Goal: Navigation & Orientation: Find specific page/section

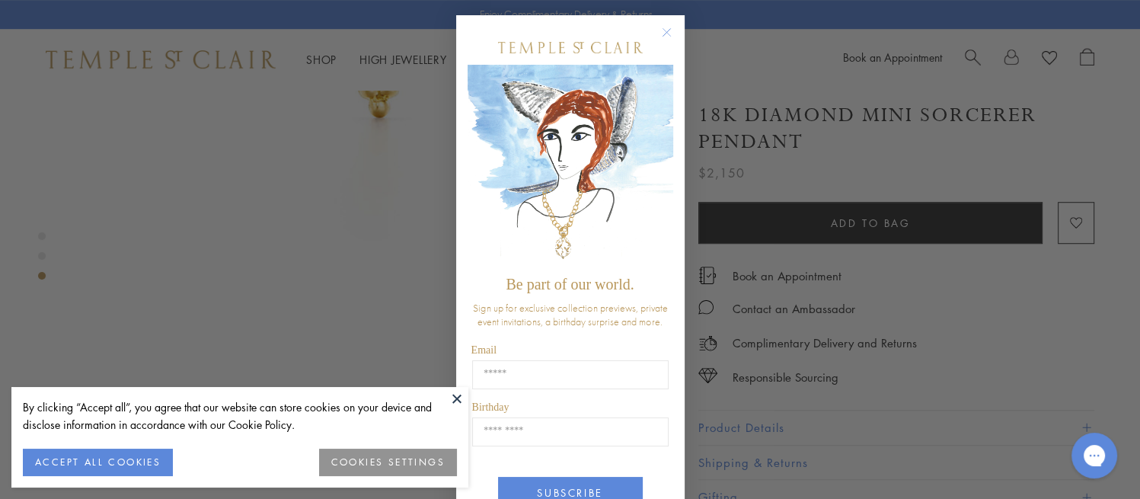
scroll to position [1142, 0]
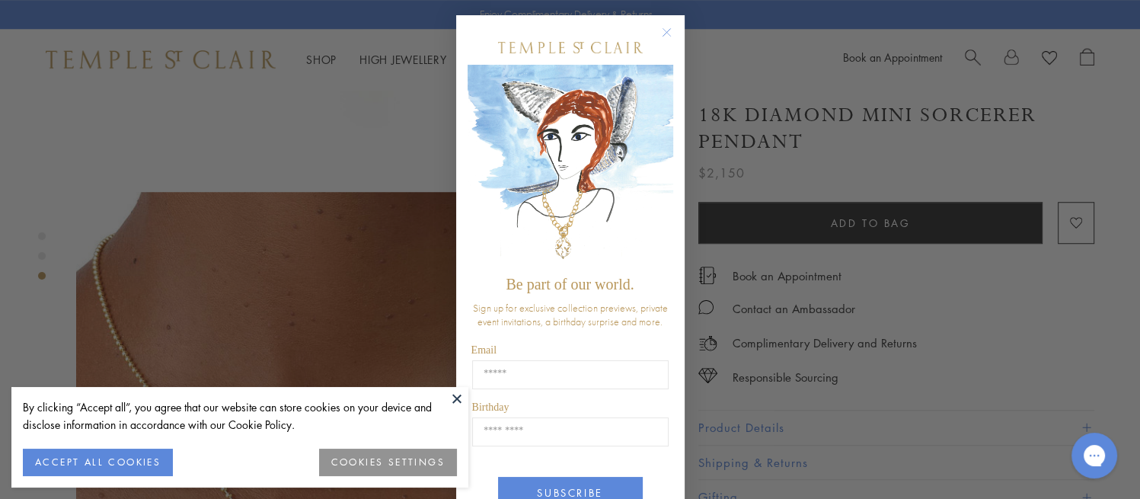
click at [660, 29] on circle "Close dialog" at bounding box center [666, 33] width 18 height 18
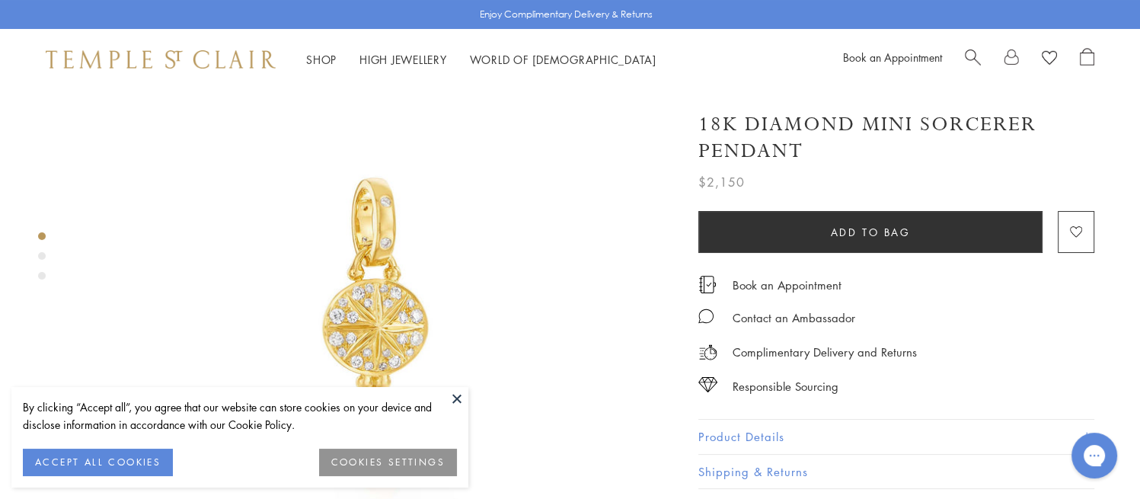
scroll to position [0, 0]
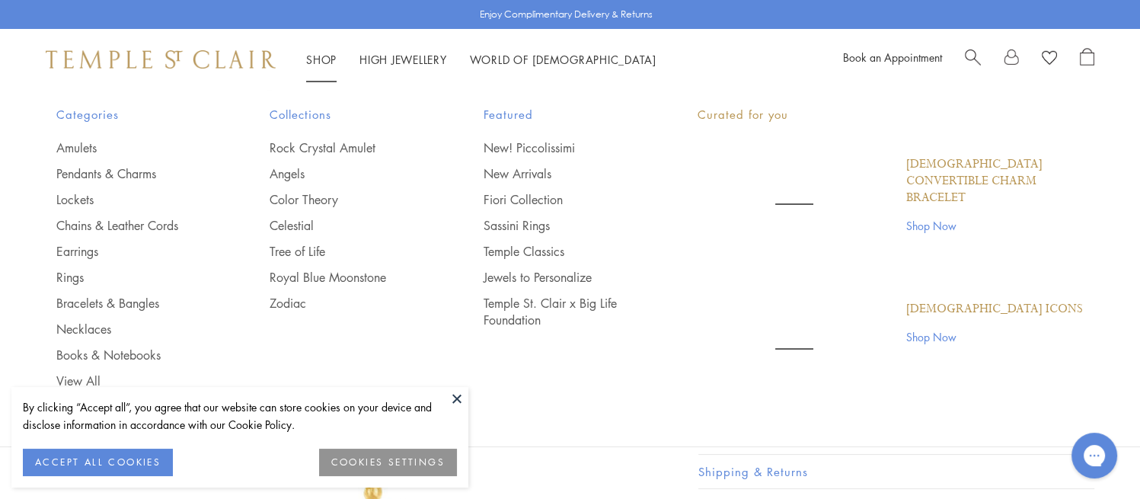
click at [318, 54] on link "Shop Shop" at bounding box center [321, 59] width 30 height 15
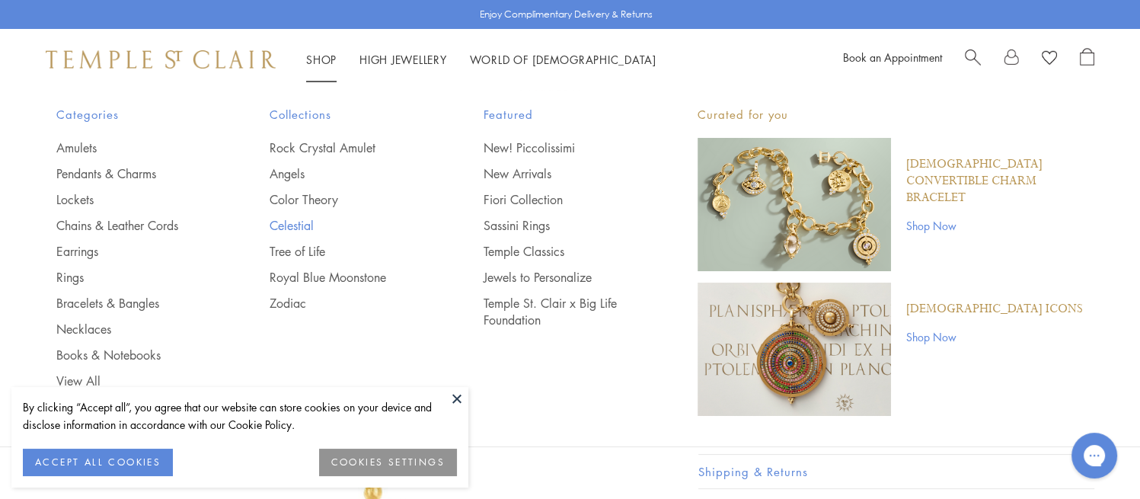
click at [296, 223] on link "Celestial" at bounding box center [346, 225] width 153 height 17
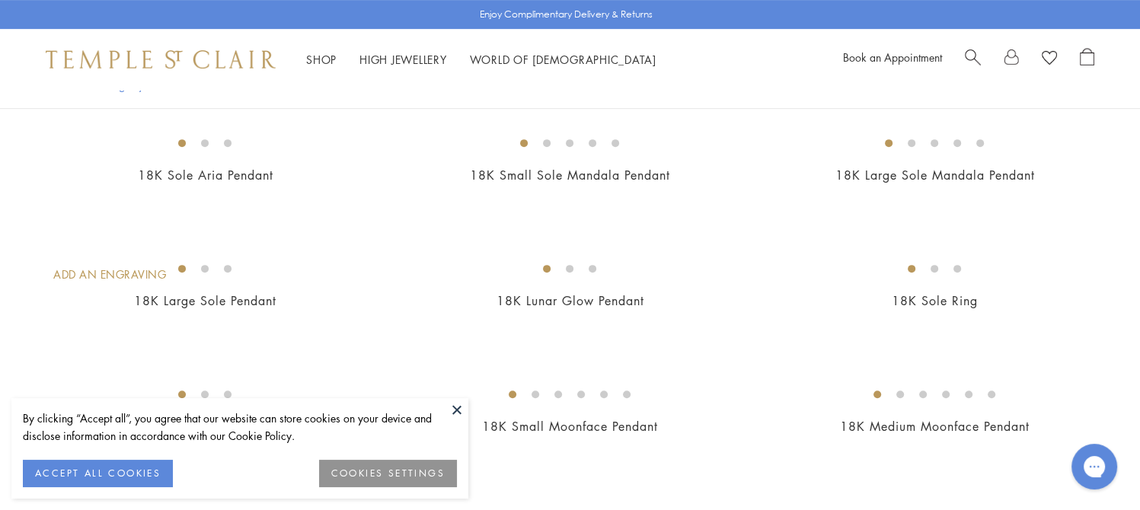
scroll to position [609, 0]
click at [405, 476] on button "COOKIES SETTINGS" at bounding box center [388, 473] width 138 height 27
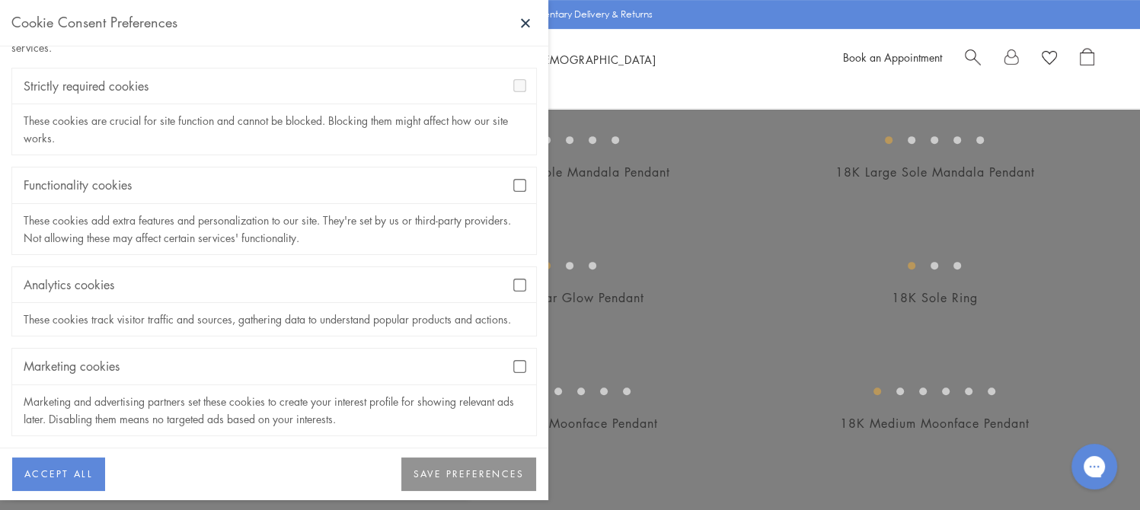
scroll to position [84, 0]
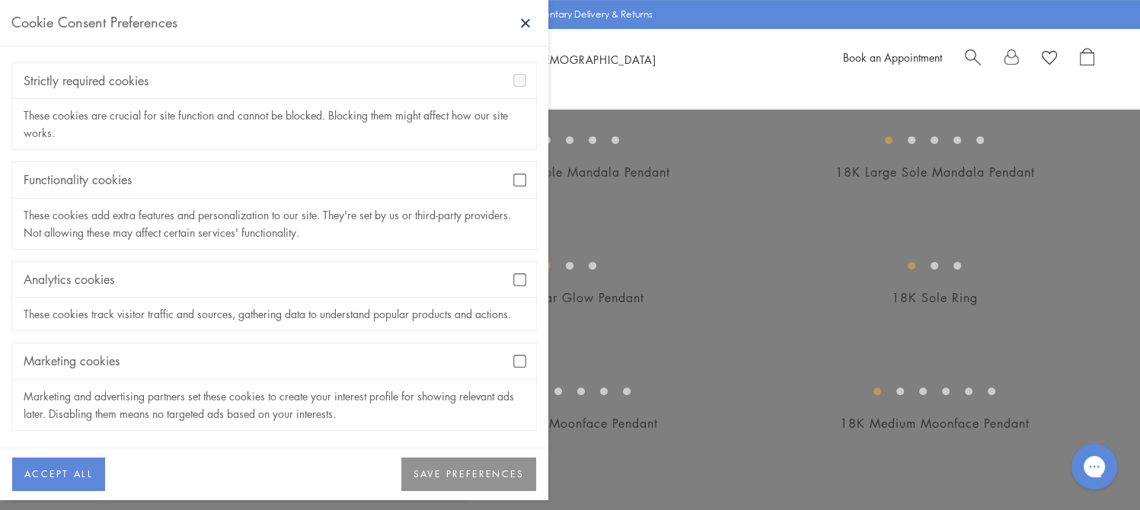
click at [499, 471] on button "SAVE PREFERENCES" at bounding box center [468, 475] width 135 height 34
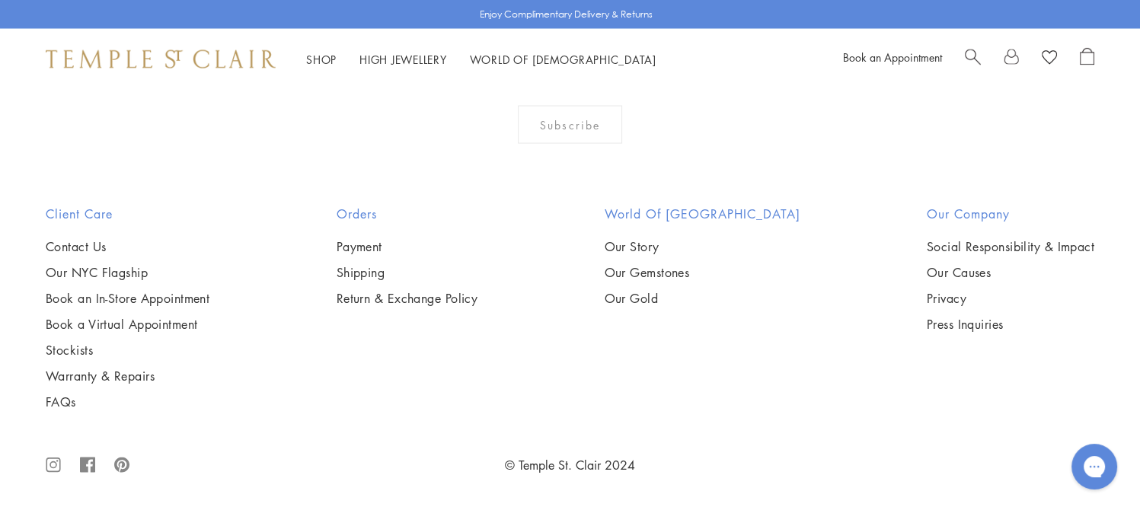
scroll to position [7843, 0]
